Goal: Information Seeking & Learning: Learn about a topic

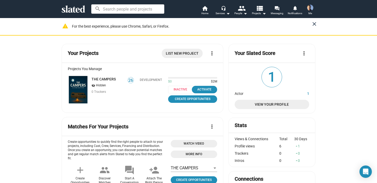
click at [313, 22] on mat-icon "close" at bounding box center [315, 24] width 6 height 6
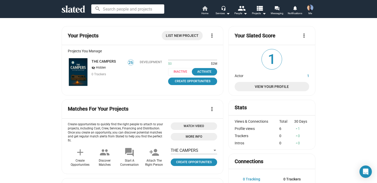
click at [205, 10] on span "Home" at bounding box center [205, 13] width 7 height 6
click at [205, 11] on span "Home" at bounding box center [205, 13] width 7 height 6
click at [225, 12] on mat-icon "arrow_drop_down" at bounding box center [228, 13] width 6 height 6
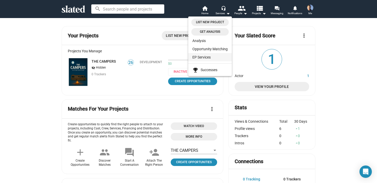
click at [204, 58] on link "EP Services" at bounding box center [210, 57] width 44 height 8
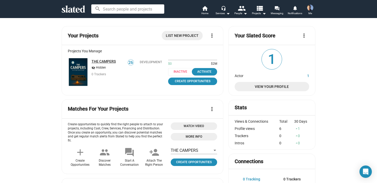
click at [100, 61] on link "THE CAMPERS" at bounding box center [104, 61] width 24 height 4
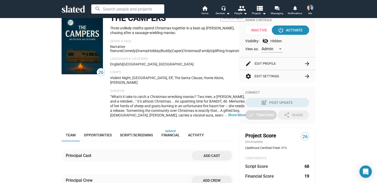
scroll to position [54, 0]
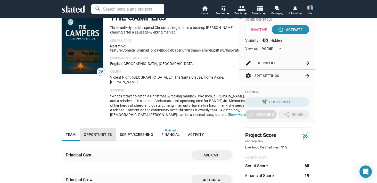
click at [94, 133] on span "Opportunities" at bounding box center [98, 135] width 28 height 4
